Goal: Check status: Check status

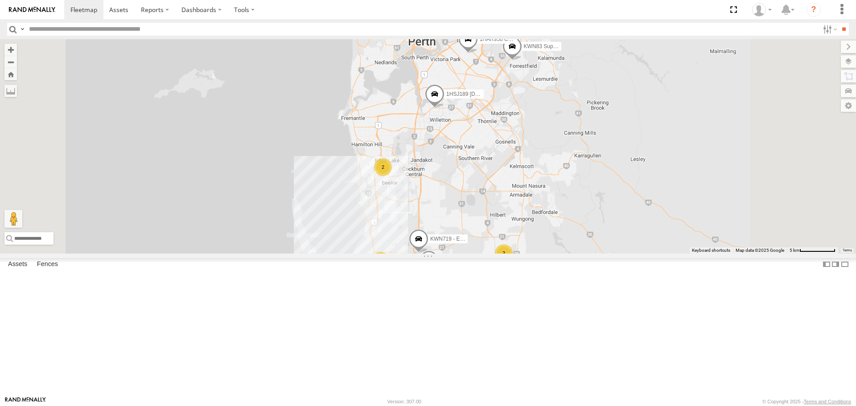
click at [418, 34] on span at bounding box center [409, 22] width 20 height 24
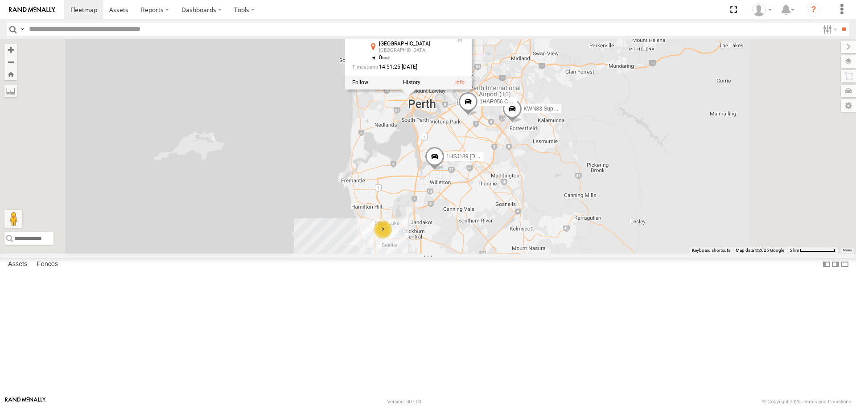
drag, startPoint x: 554, startPoint y: 124, endPoint x: 554, endPoint y: 191, distance: 67.3
click at [554, 191] on div "KWN83 Supervisor Park Contr KWN46 Facil.Maint 1HSJ189 [DOMAIN_NAME] 1IFO858 Coo…" at bounding box center [428, 146] width 856 height 214
click at [445, 171] on span at bounding box center [435, 159] width 20 height 24
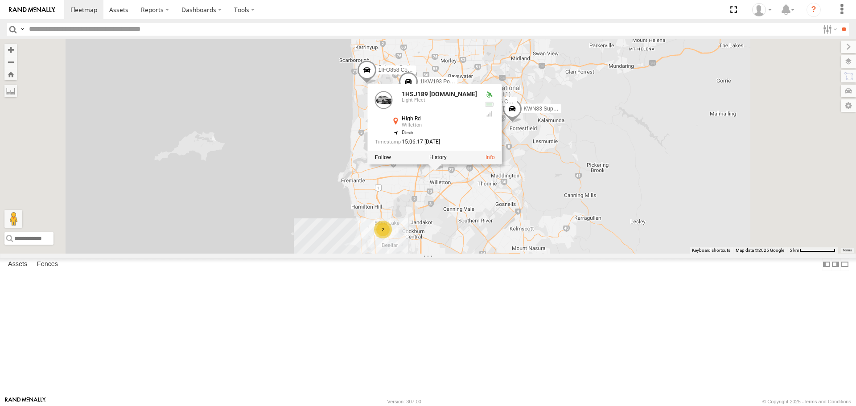
click at [605, 253] on div "KWN83 Supervisor Park Contr KWN46 Facil.Maint 1HSJ189 [DOMAIN_NAME] 1IFO858 Coo…" at bounding box center [428, 146] width 856 height 214
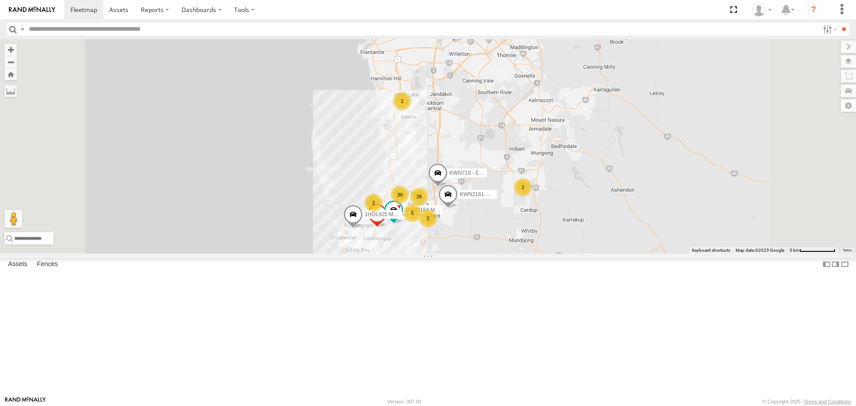
drag, startPoint x: 597, startPoint y: 308, endPoint x: 616, endPoint y: 179, distance: 130.7
click at [616, 179] on div "KWN83 Supervisor Park Contr KWN46 Facil.Maint 1HSJ189 [DOMAIN_NAME] 1IFO858 Coo…" at bounding box center [428, 146] width 856 height 214
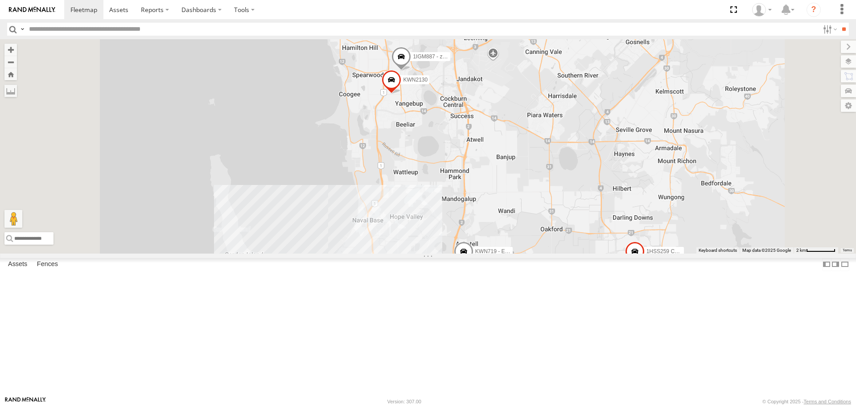
click at [411, 71] on span at bounding box center [402, 59] width 20 height 24
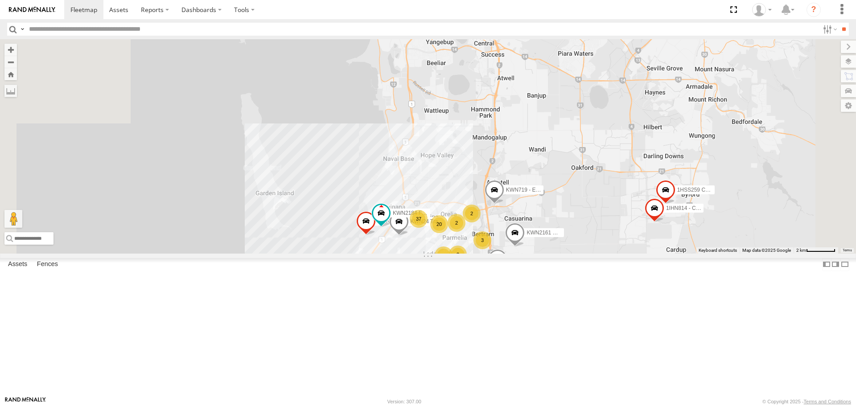
drag, startPoint x: 549, startPoint y: 278, endPoint x: 608, endPoint y: 140, distance: 149.7
click at [608, 140] on div "KWN83 Supervisor Park Contr KWN46 Facil.Maint 1HSJ189 [DOMAIN_NAME] 1IFO858 Coo…" at bounding box center [428, 146] width 856 height 214
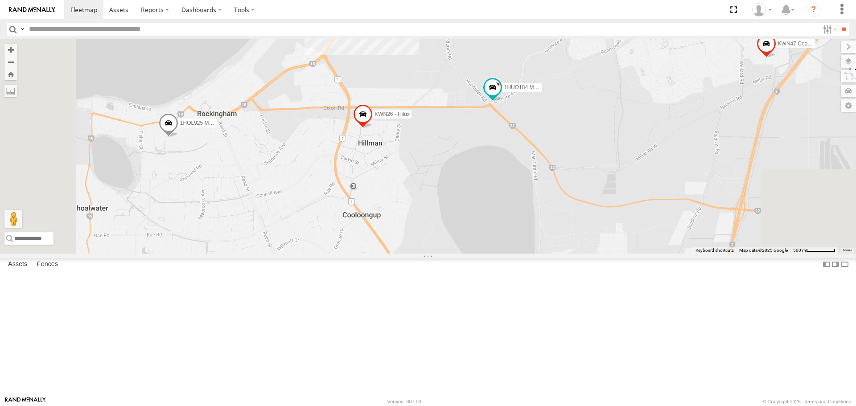
drag, startPoint x: 513, startPoint y: 351, endPoint x: 549, endPoint y: 76, distance: 277.4
click at [549, 76] on div "KWN83 Supervisor Park Contr KWN46 Facil.Maint 1HSJ189 [DOMAIN_NAME] 1IFO858 Coo…" at bounding box center [428, 146] width 856 height 214
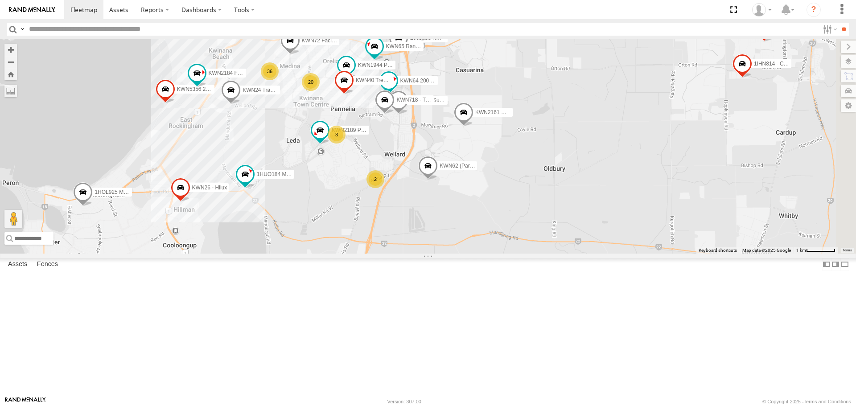
drag, startPoint x: 479, startPoint y: 172, endPoint x: 416, endPoint y: 238, distance: 91.5
click at [416, 238] on div "KWN83 Supervisor Park Contr KWN46 Facil.Maint 1HSJ189 [DOMAIN_NAME] 1IFO858 Coo…" at bounding box center [428, 146] width 856 height 214
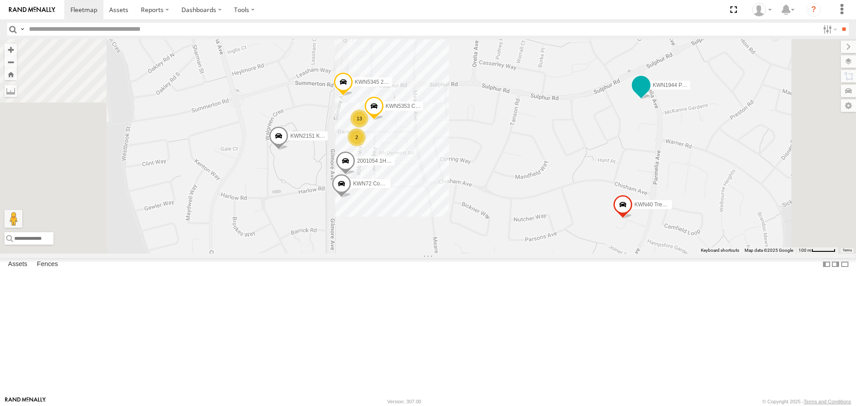
click at [649, 94] on span at bounding box center [641, 86] width 16 height 16
click at [653, 90] on label at bounding box center [644, 86] width 17 height 6
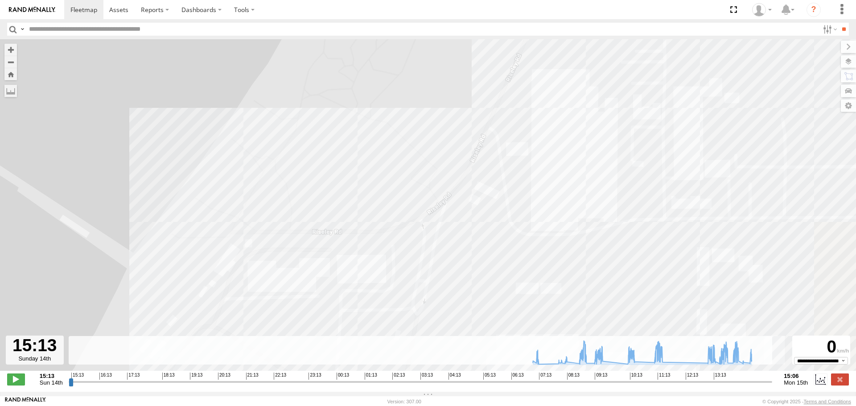
drag, startPoint x: 312, startPoint y: 234, endPoint x: 424, endPoint y: 59, distance: 207.4
click at [424, 59] on div "KWN1944 Parks 07:33 Mon 08:04 Mon 08:14 Mon 08:46 Mon 08:52 Mon 09:28 Mon 11:17…" at bounding box center [428, 209] width 856 height 341
click at [707, 367] on icon at bounding box center [707, 362] width 7 height 7
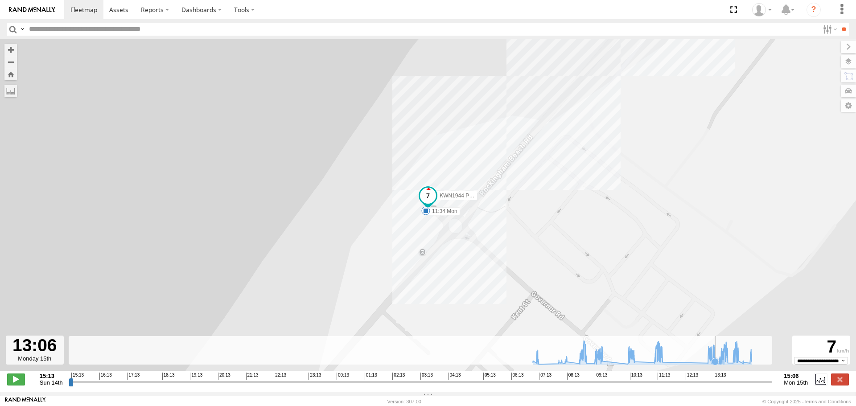
click at [717, 365] on icon at bounding box center [715, 361] width 7 height 7
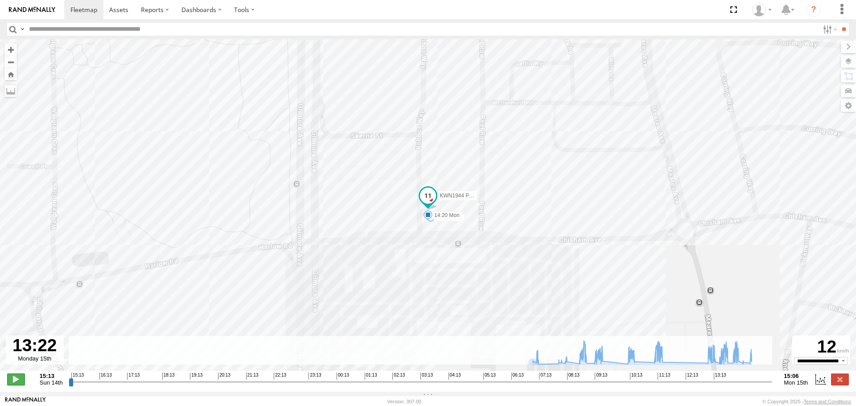
click at [13, 384] on span at bounding box center [16, 380] width 18 height 12
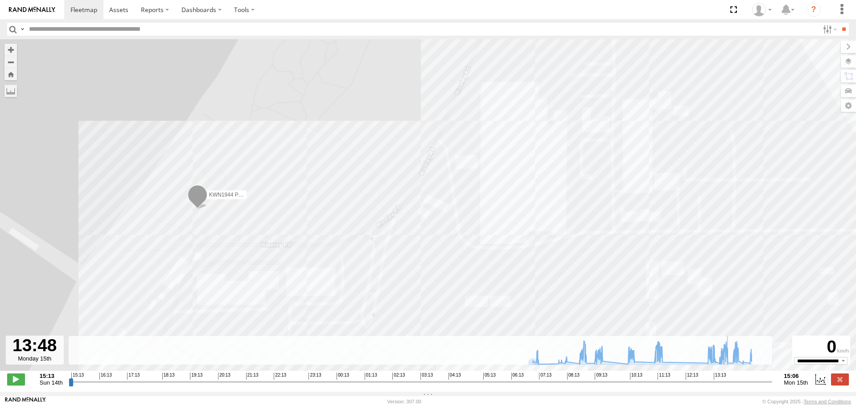
drag, startPoint x: 78, startPoint y: 386, endPoint x: 731, endPoint y: 377, distance: 653.4
click at [731, 378] on input "range" at bounding box center [421, 382] width 704 height 8
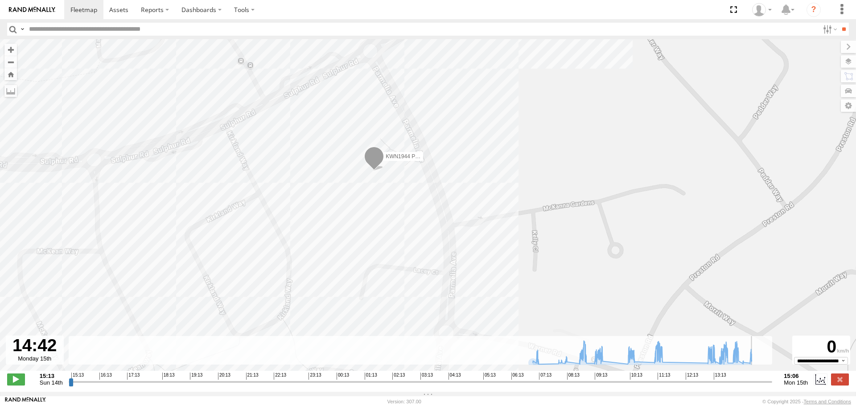
type input "**********"
